Goal: Information Seeking & Learning: Learn about a topic

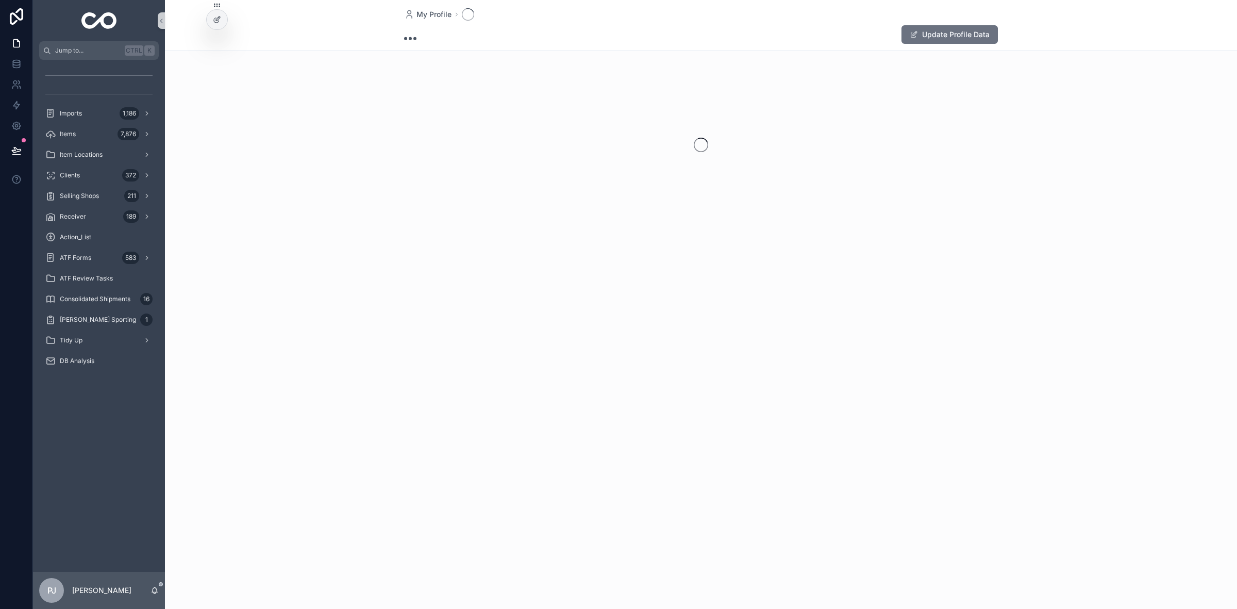
click at [104, 128] on div "Items 7,876" at bounding box center [98, 134] width 107 height 16
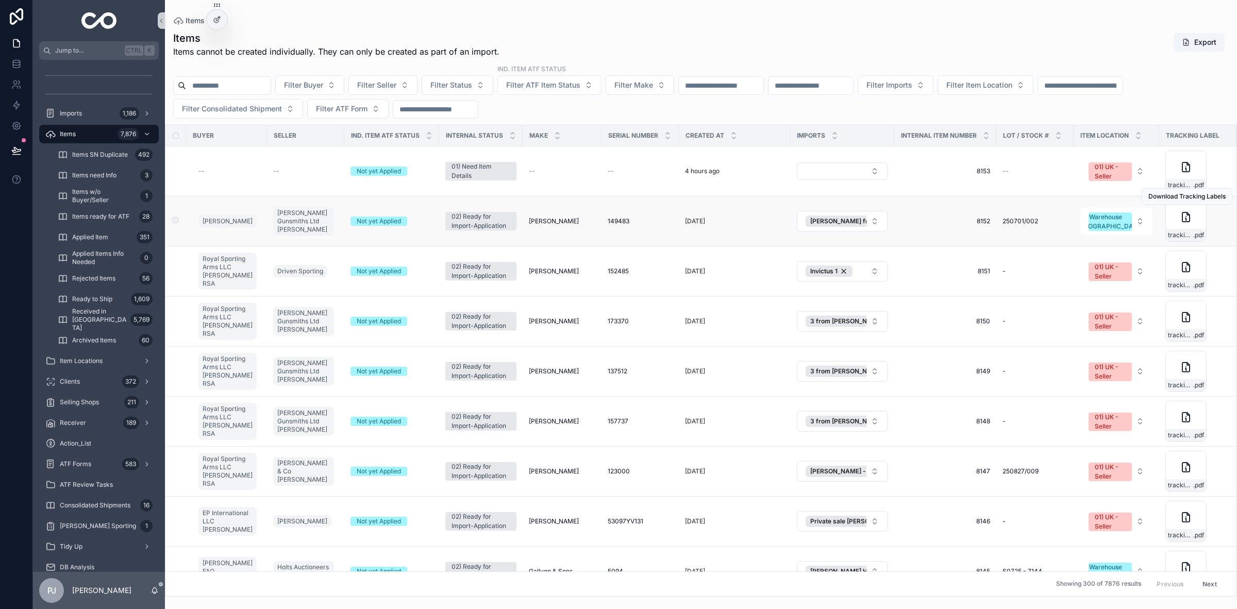
click at [552, 226] on td "[PERSON_NAME] [PERSON_NAME]" at bounding box center [562, 221] width 79 height 50
click at [550, 217] on td "[PERSON_NAME] [PERSON_NAME]" at bounding box center [562, 221] width 79 height 50
click at [549, 222] on span "[PERSON_NAME]" at bounding box center [554, 221] width 50 height 8
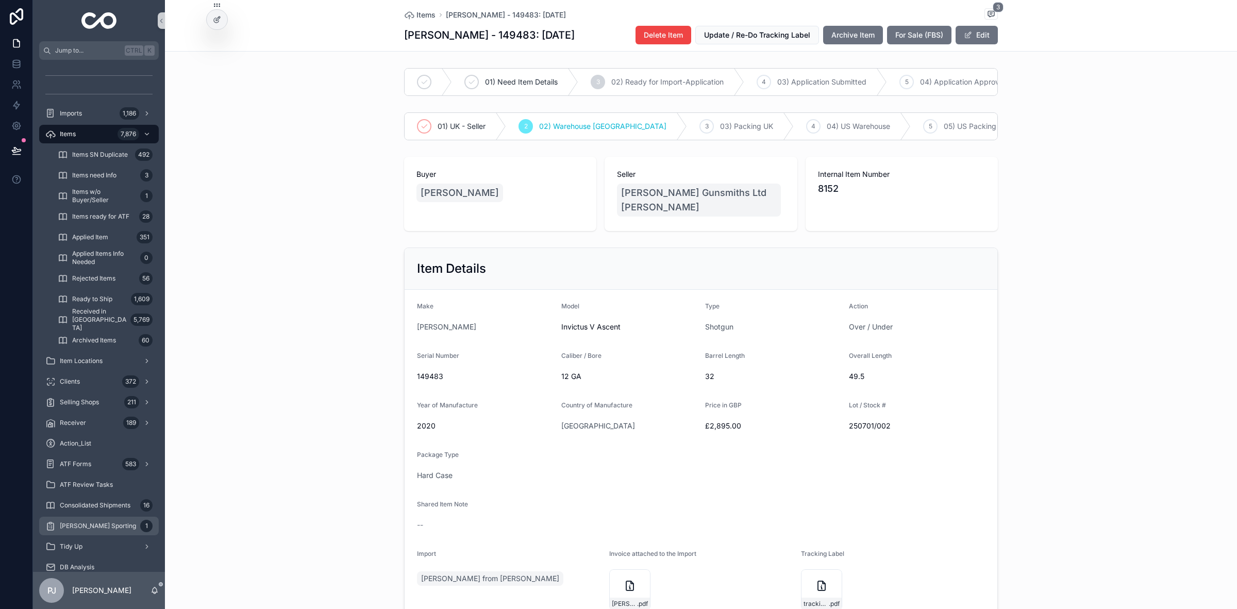
click at [103, 524] on span "[PERSON_NAME] Sporting" at bounding box center [98, 526] width 76 height 8
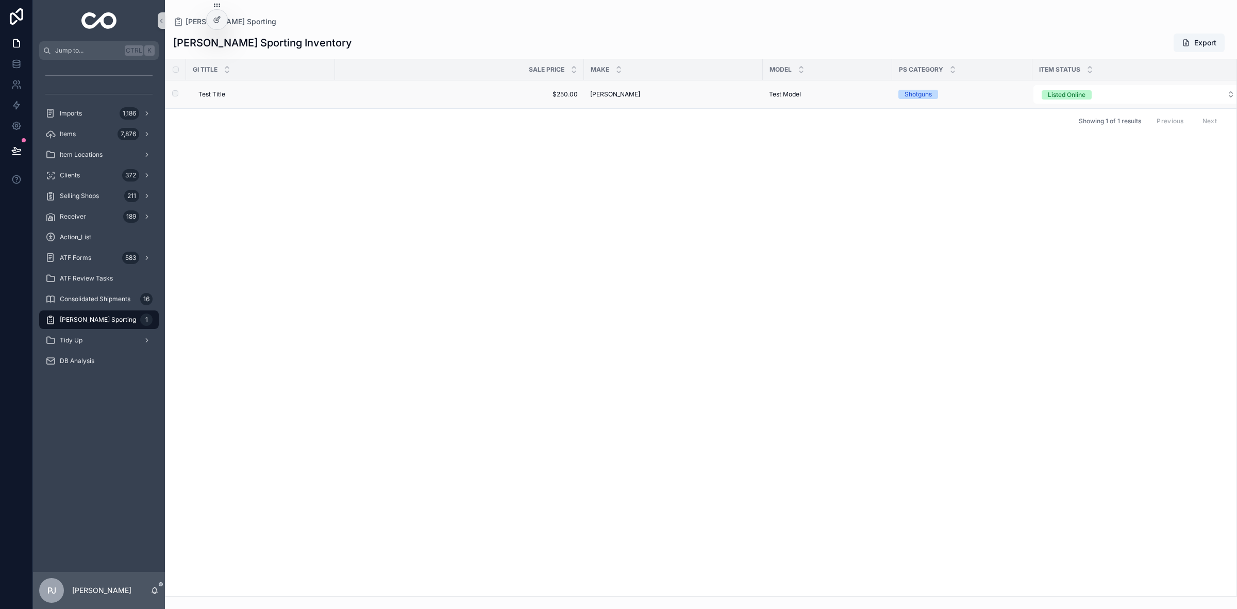
click at [616, 91] on span "[PERSON_NAME]" at bounding box center [615, 94] width 50 height 8
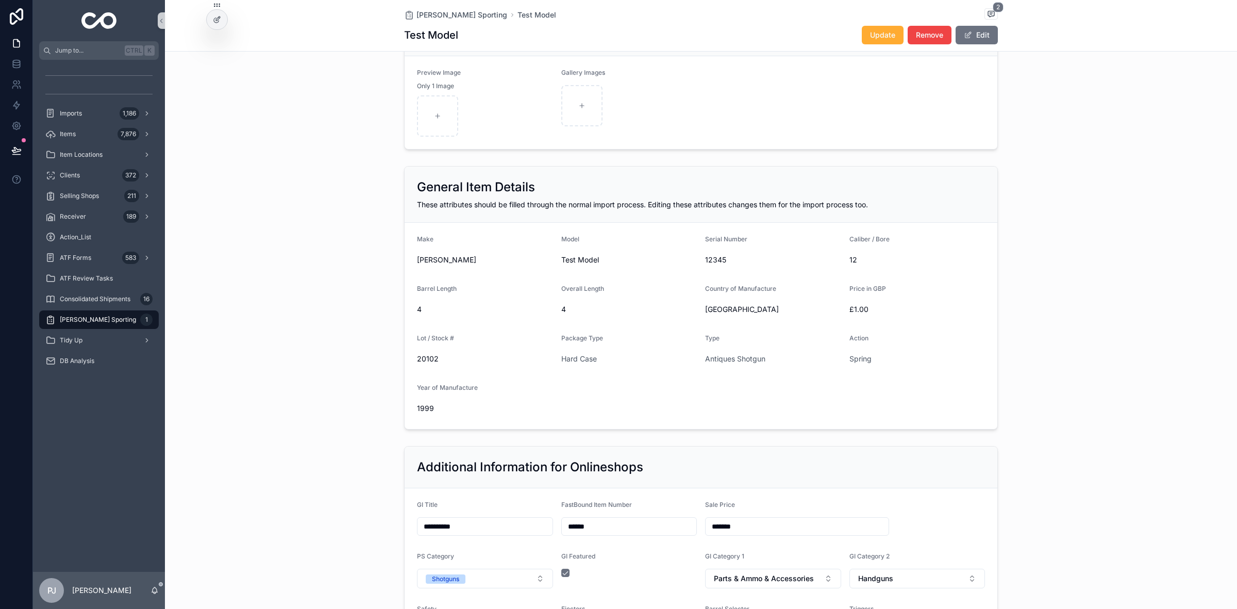
scroll to position [99, 0]
